Goal: Task Accomplishment & Management: Manage account settings

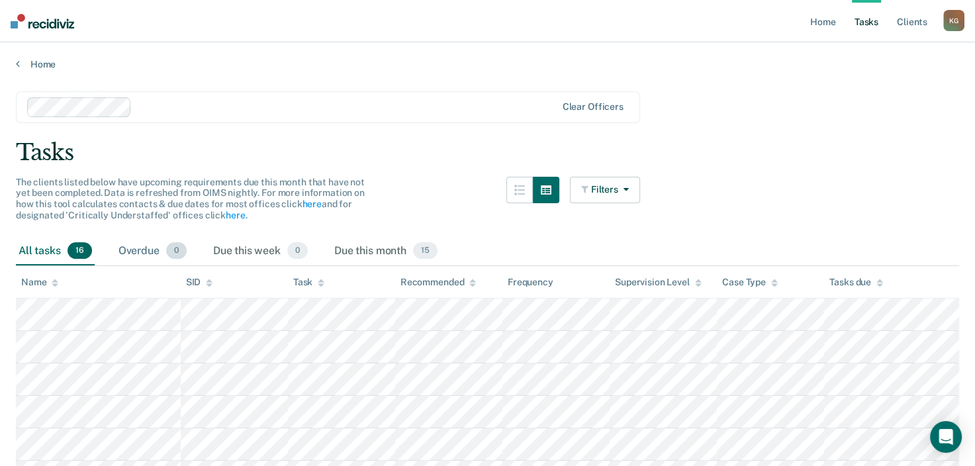
click at [161, 250] on div "Overdue 0" at bounding box center [152, 251] width 73 height 29
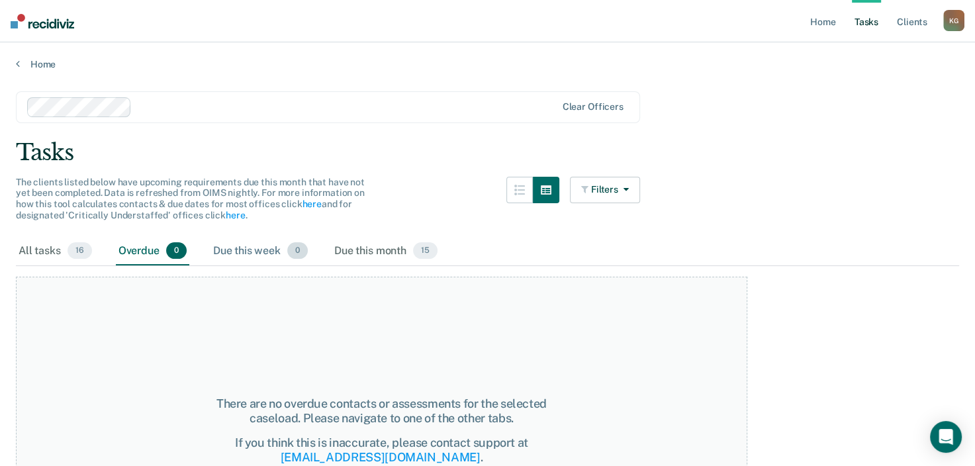
click at [275, 252] on div "Due this week 0" at bounding box center [260, 251] width 100 height 29
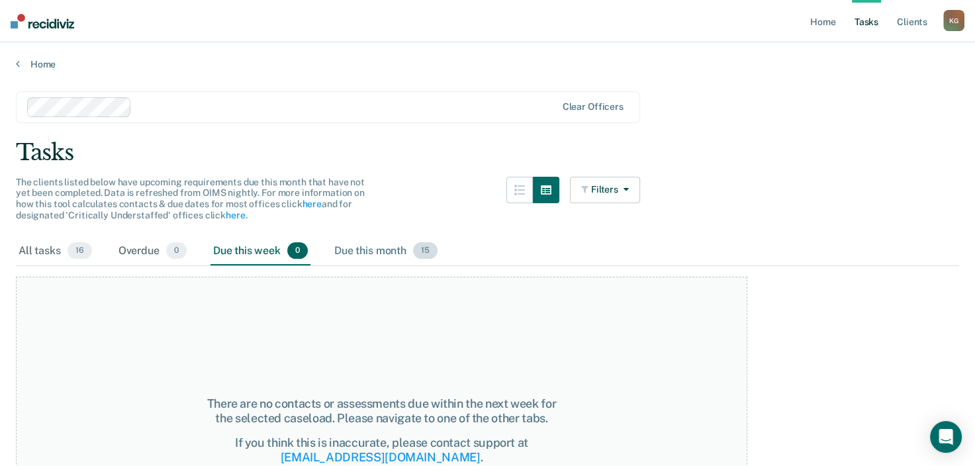
click at [371, 246] on div "Due this month 15" at bounding box center [386, 251] width 109 height 29
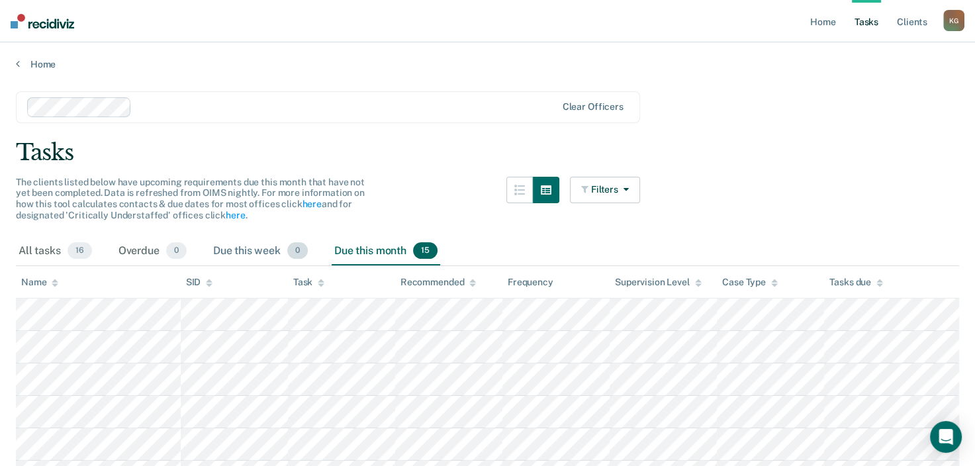
click at [238, 248] on div "Due this week 0" at bounding box center [260, 251] width 100 height 29
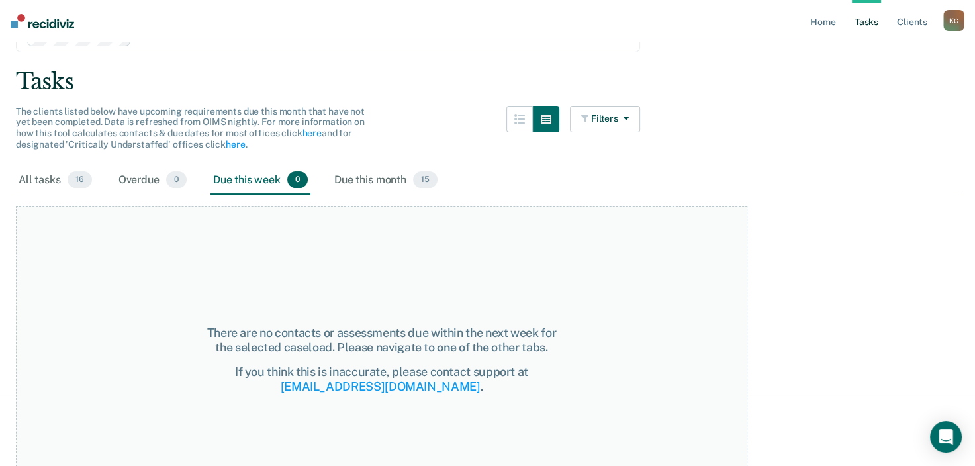
scroll to position [76, 0]
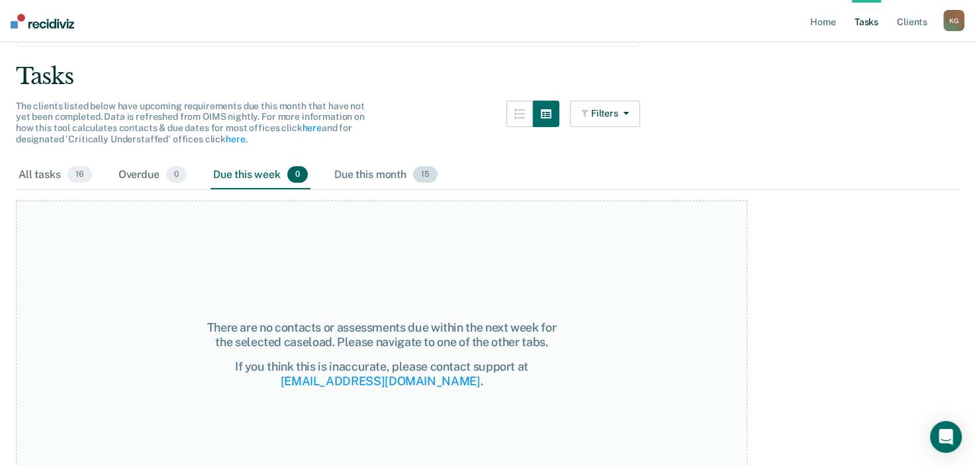
click at [409, 179] on div "Due this month 15" at bounding box center [386, 175] width 109 height 29
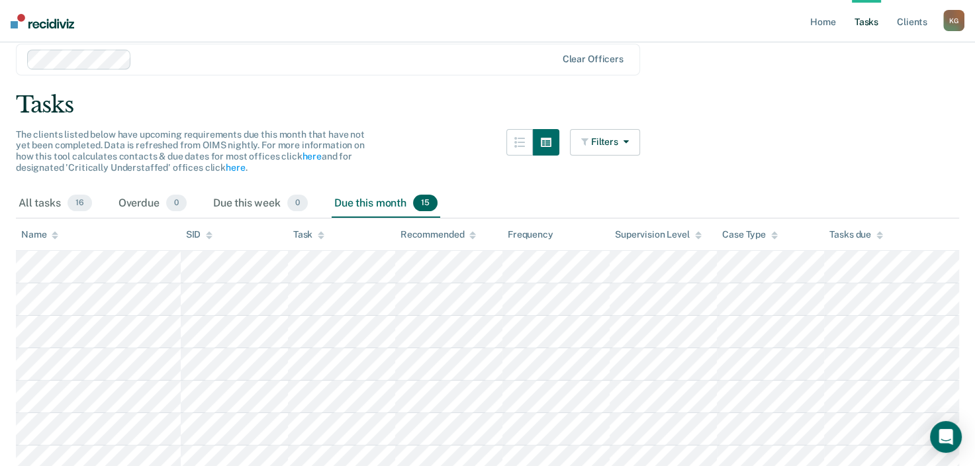
scroll to position [0, 0]
